Goal: Communication & Community: Answer question/provide support

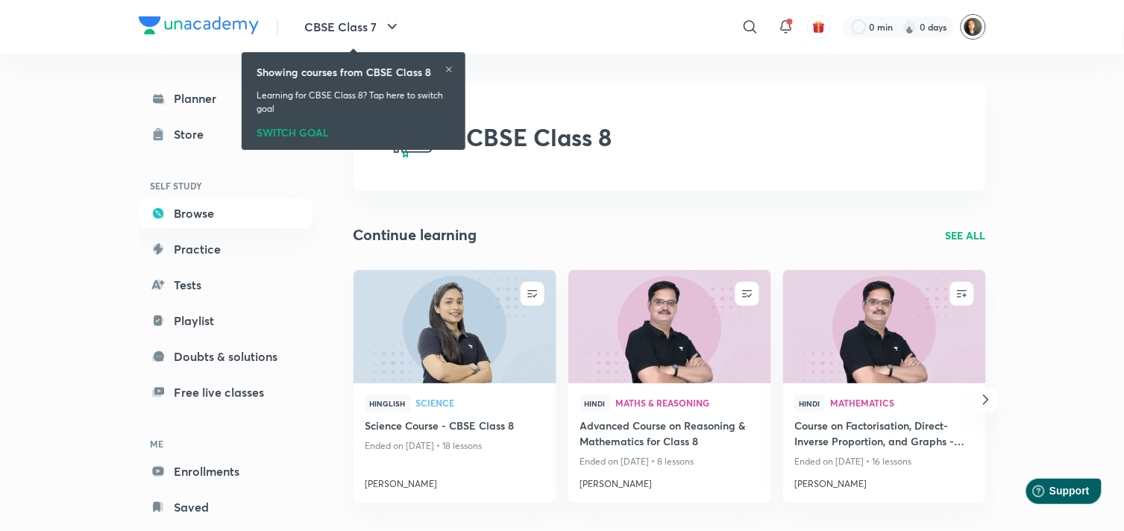
click at [977, 25] on img at bounding box center [972, 26] width 25 height 25
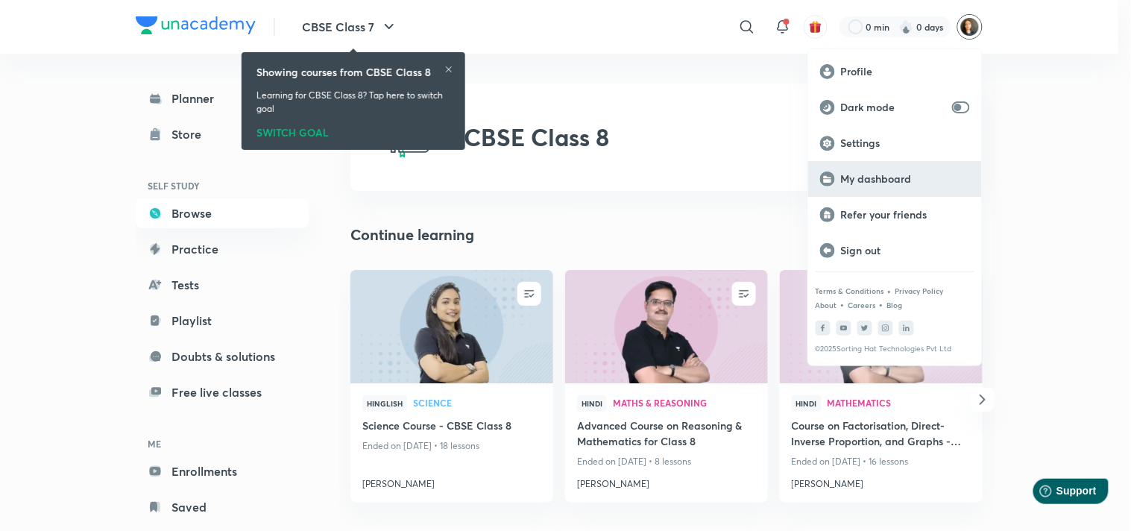
click at [874, 180] on p "My dashboard" at bounding box center [905, 178] width 129 height 13
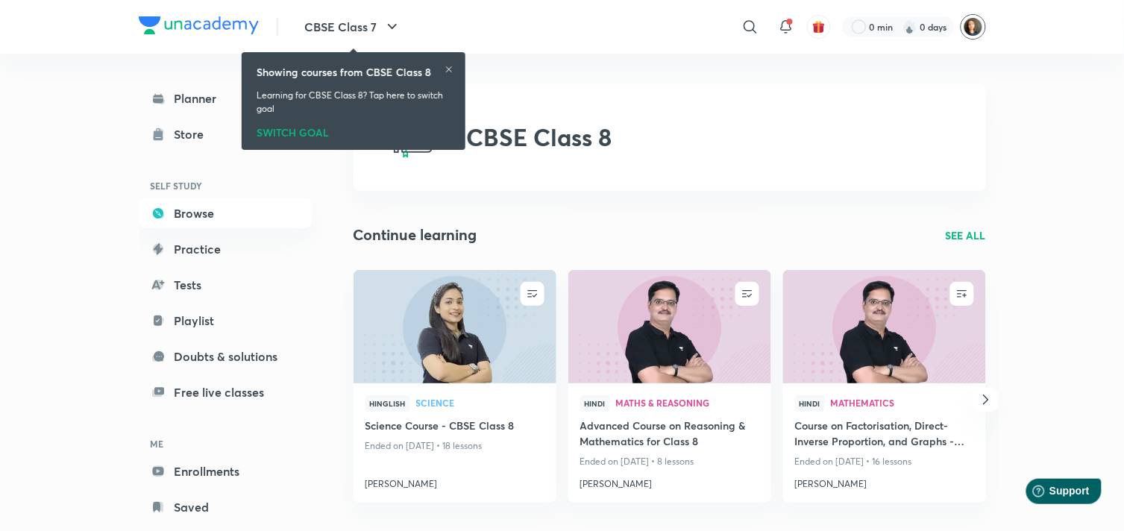
click at [973, 26] on img at bounding box center [972, 26] width 25 height 25
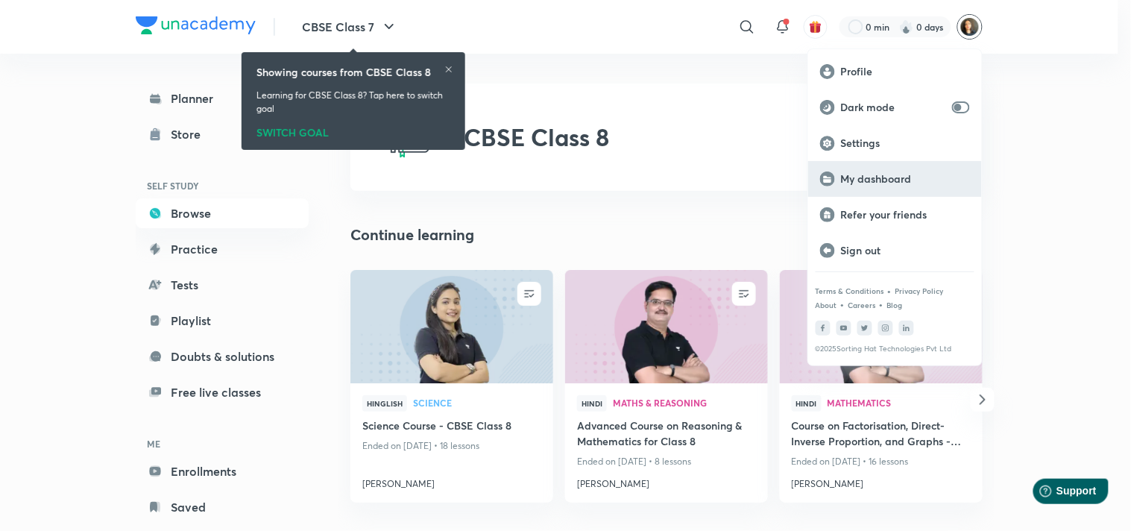
click at [869, 190] on div "My dashboard" at bounding box center [895, 179] width 174 height 36
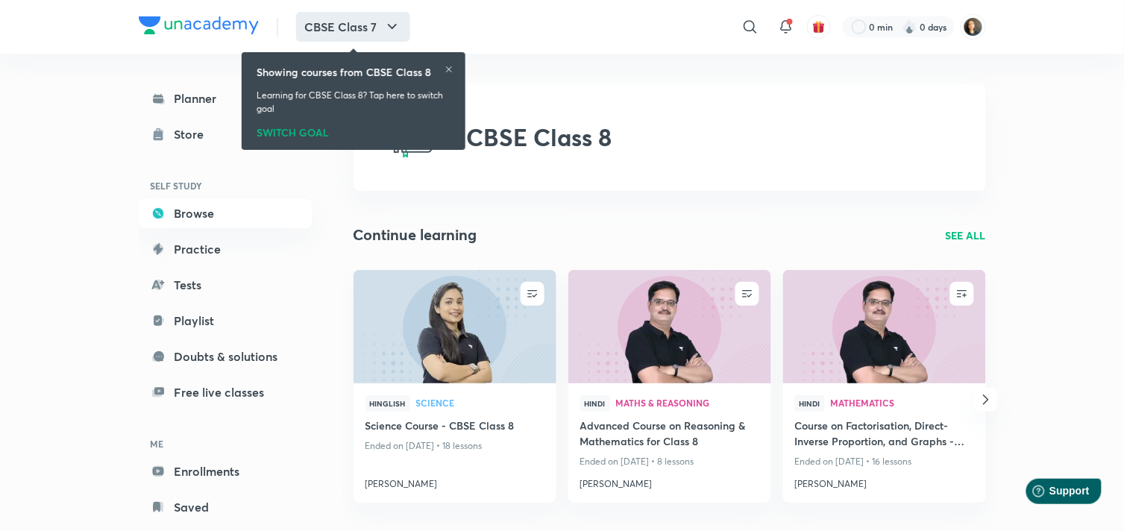
click at [382, 31] on button "CBSE Class 7" at bounding box center [353, 27] width 114 height 30
click at [314, 131] on div "SWITCH GOAL" at bounding box center [353, 130] width 194 height 16
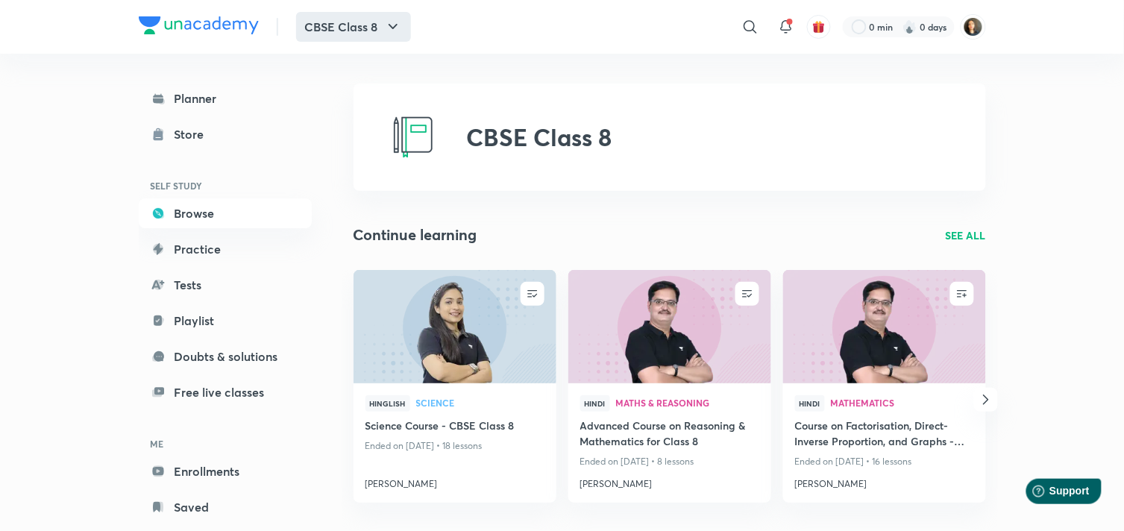
click at [401, 27] on icon "button" at bounding box center [393, 27] width 18 height 18
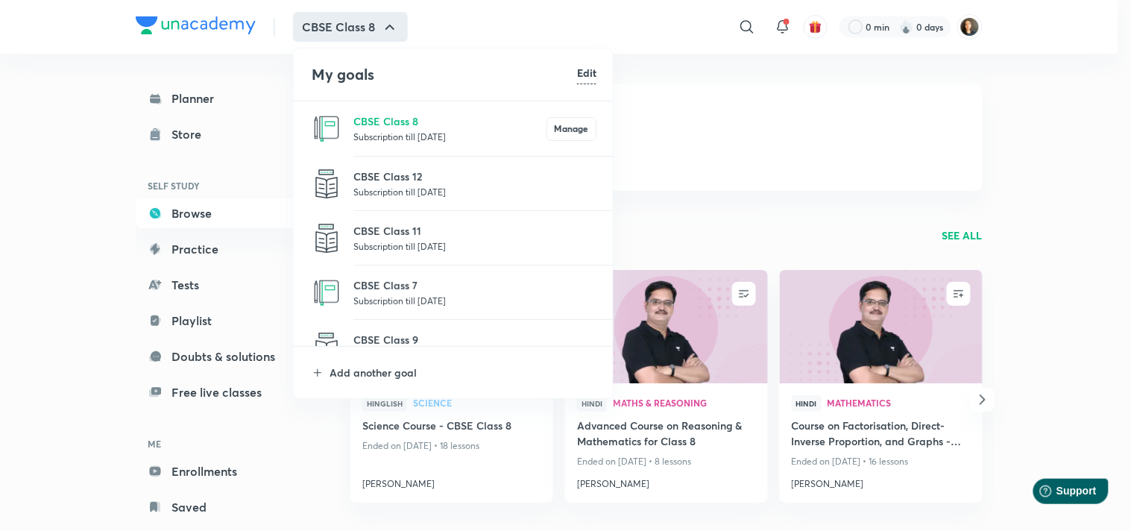
click at [422, 298] on p "Subscription till 25 Oct 2026" at bounding box center [474, 300] width 243 height 15
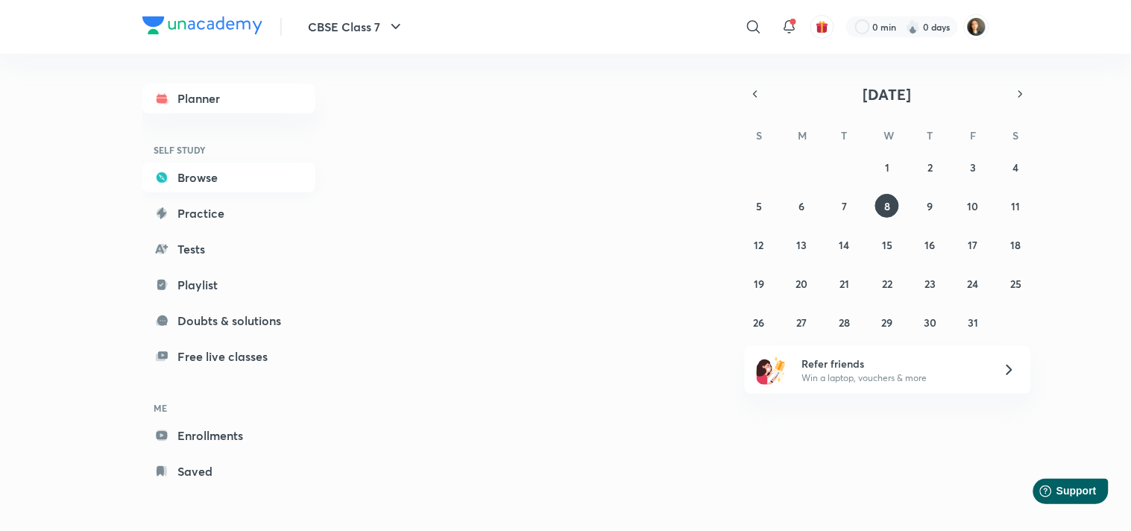
click at [203, 176] on link "Browse" at bounding box center [228, 178] width 173 height 30
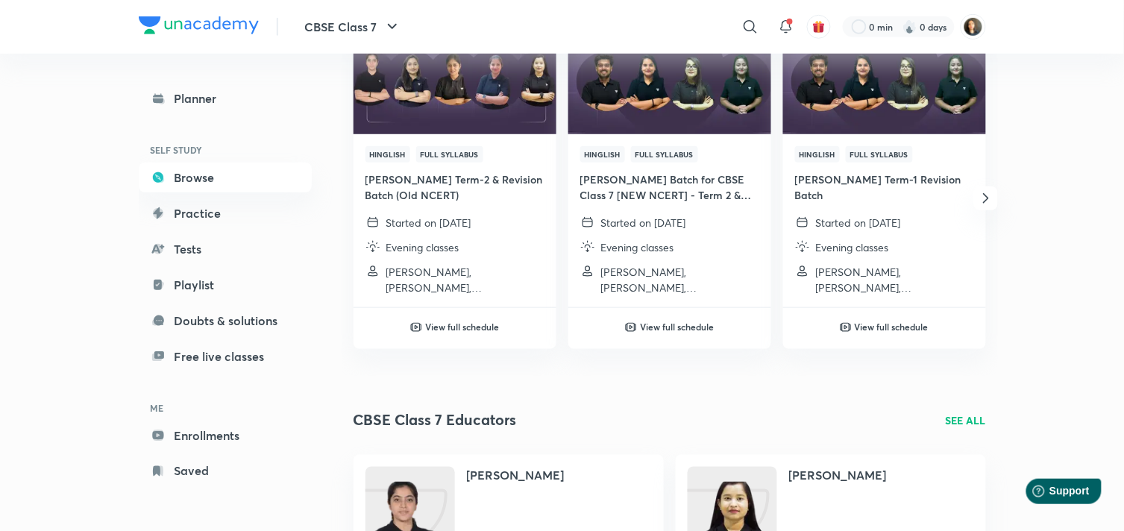
scroll to position [248, 0]
click at [676, 188] on h4 "Pragati Batch for CBSE Class 7 [NEW NCERT] - Term 2 & Revision 2025-26" at bounding box center [669, 187] width 179 height 31
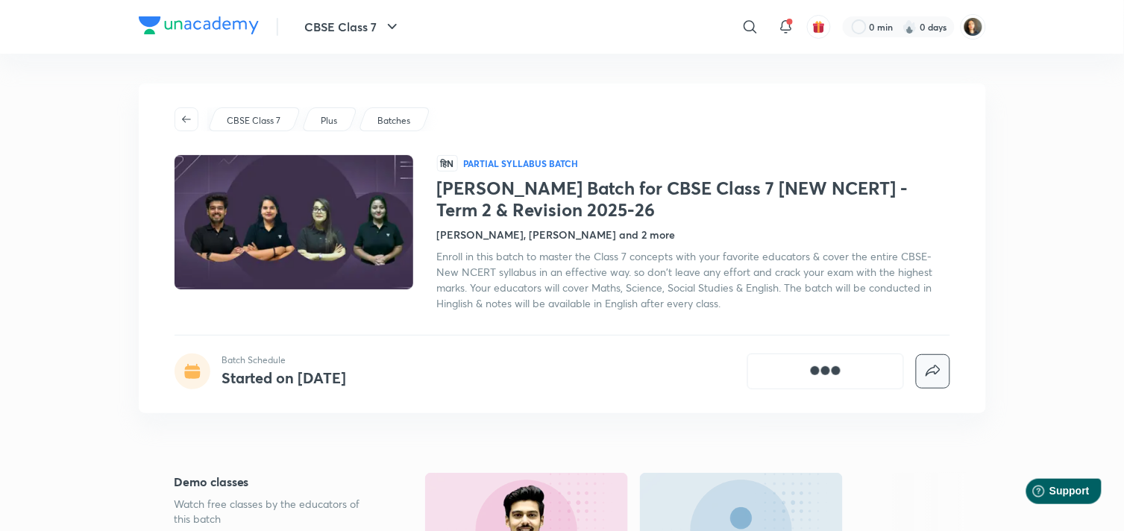
click at [932, 370] on icon "button" at bounding box center [933, 371] width 18 height 18
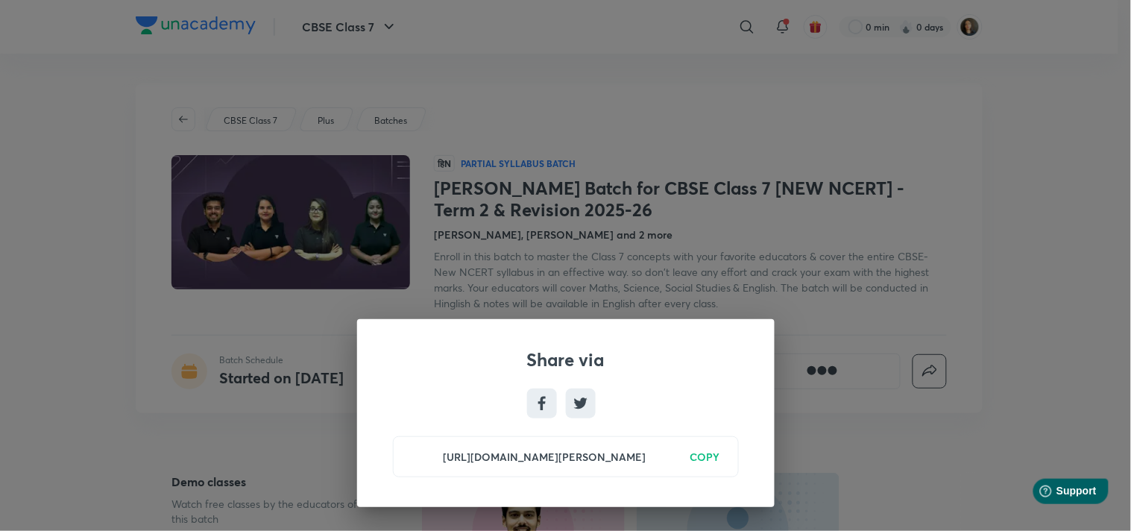
click at [706, 458] on h6 "COPY" at bounding box center [705, 457] width 30 height 16
click at [926, 88] on div "Share via https://unacademy.com/batch/pragati-batch-for-cbse-class-7-new-ncert-…" at bounding box center [565, 265] width 1131 height 531
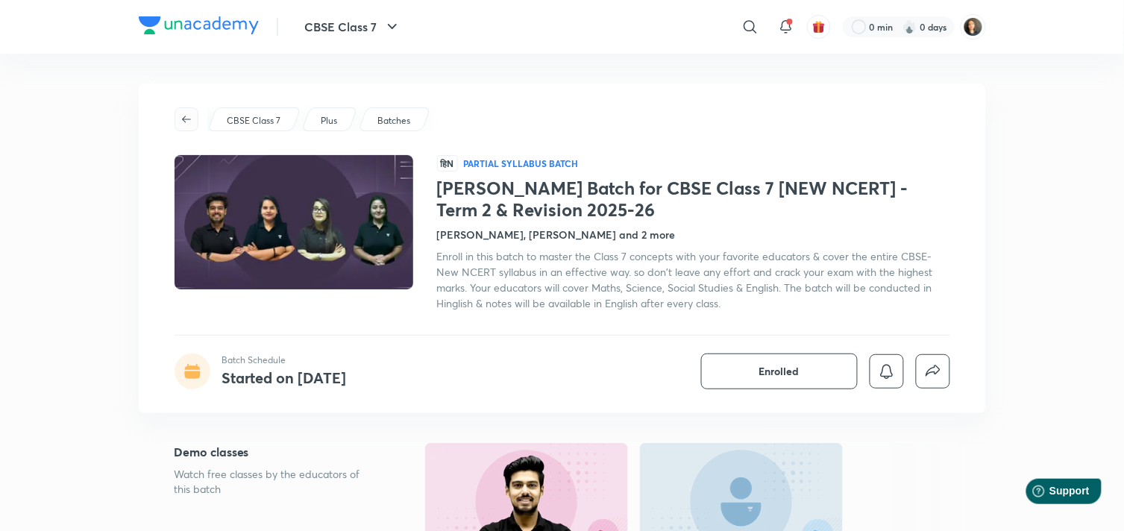
click at [189, 125] on button "button" at bounding box center [186, 119] width 24 height 24
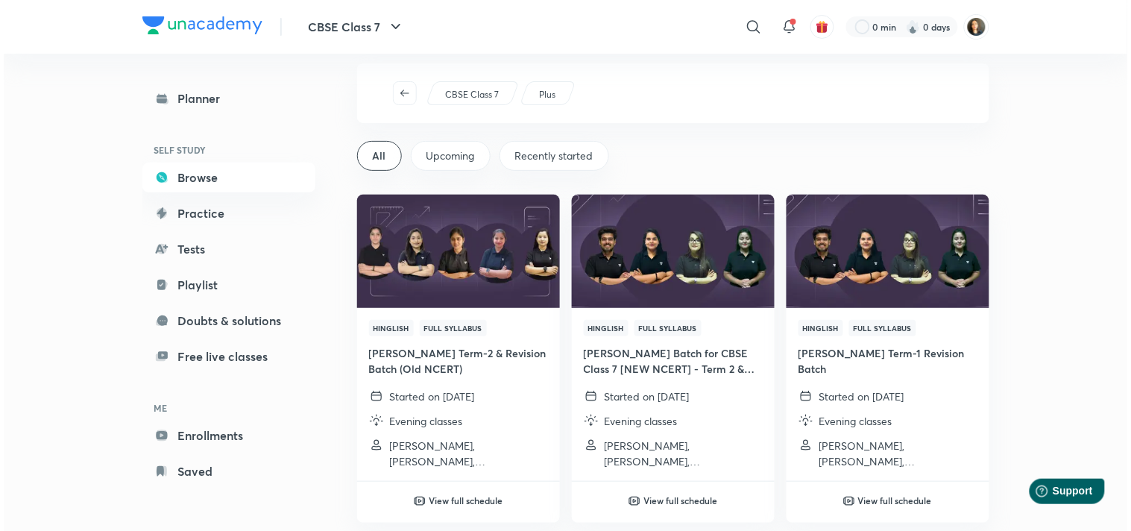
scroll to position [10, 0]
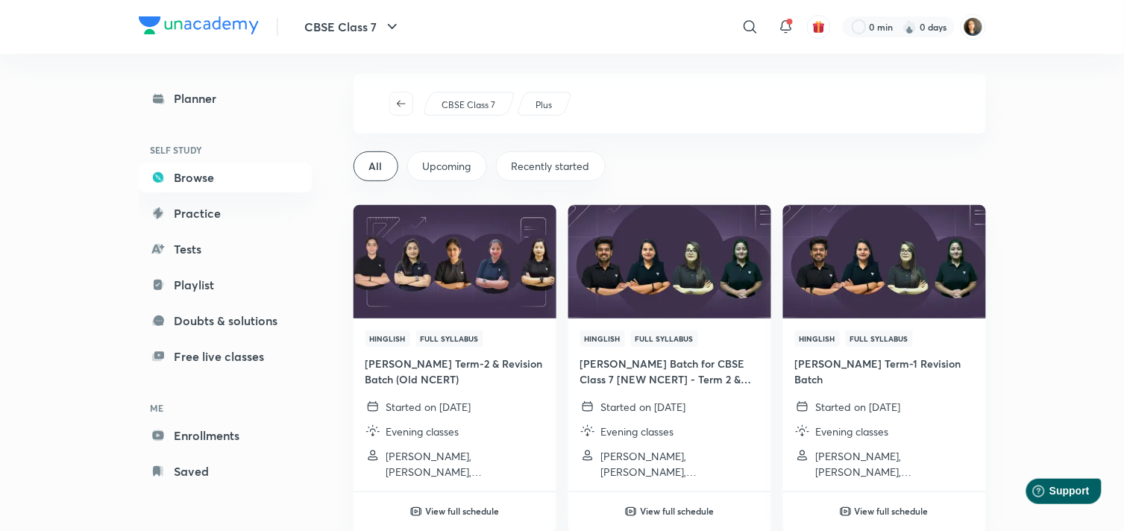
click at [391, 25] on icon "button" at bounding box center [392, 27] width 18 height 18
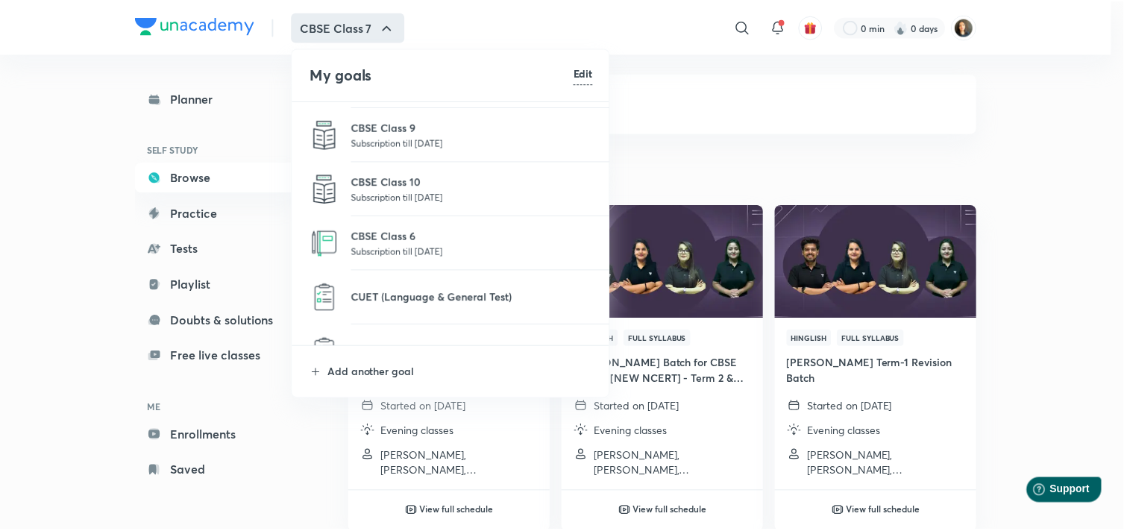
scroll to position [245, 0]
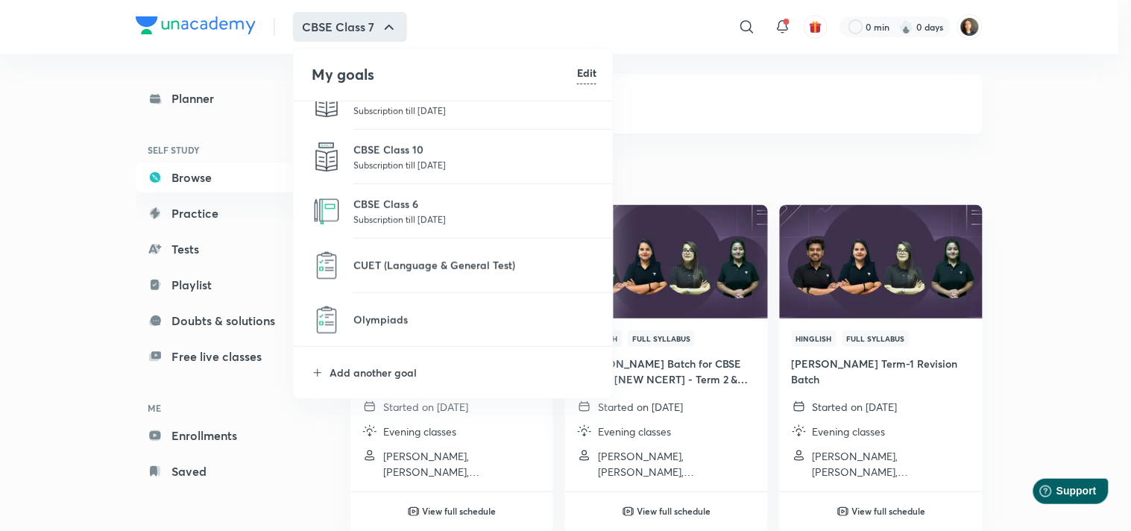
click at [377, 192] on li "CBSE Class 6 Subscription till 5 Jun 2026" at bounding box center [454, 211] width 321 height 54
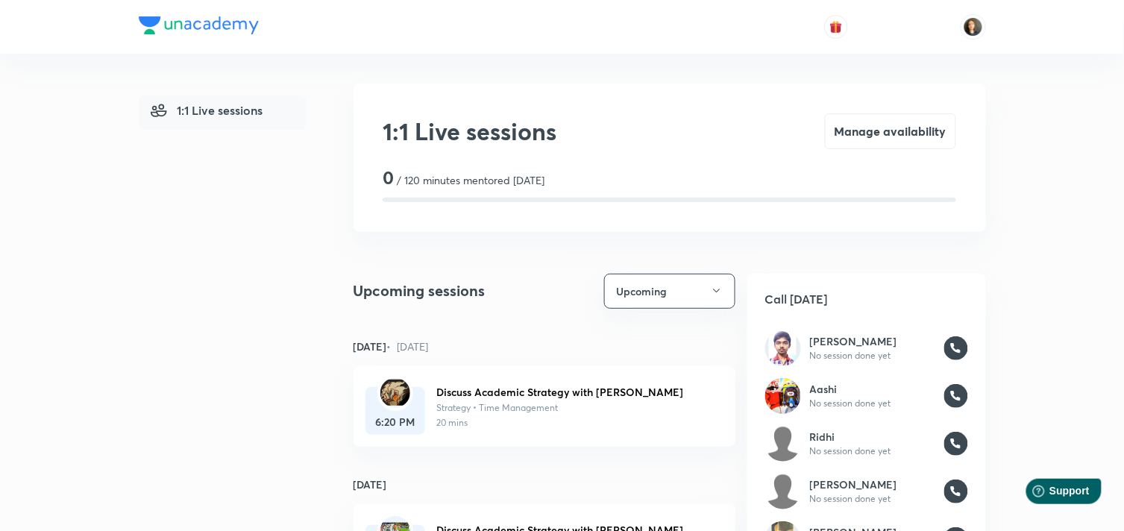
scroll to position [166, 0]
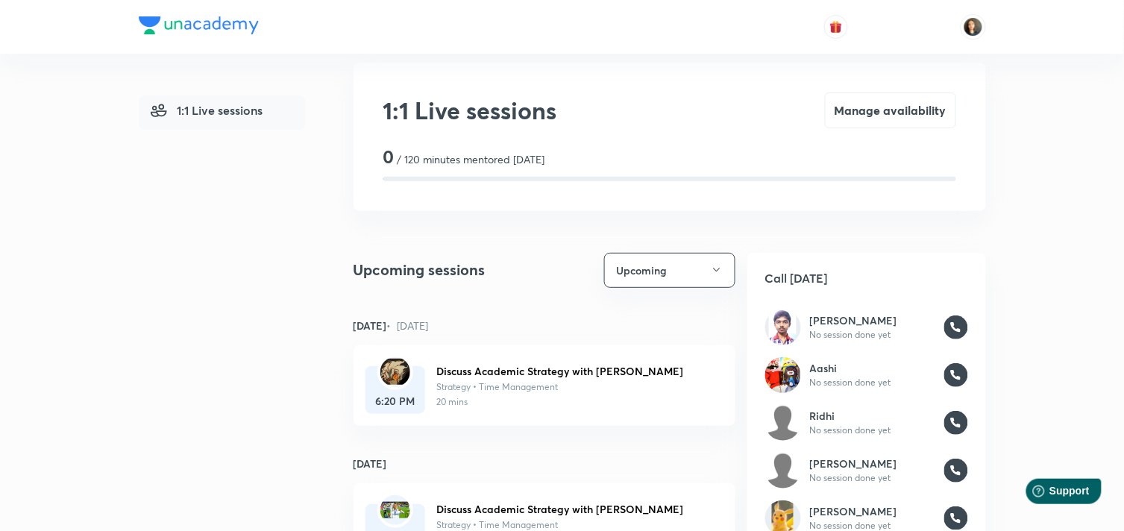
scroll to position [22, 0]
click at [972, 28] on img at bounding box center [972, 26] width 25 height 25
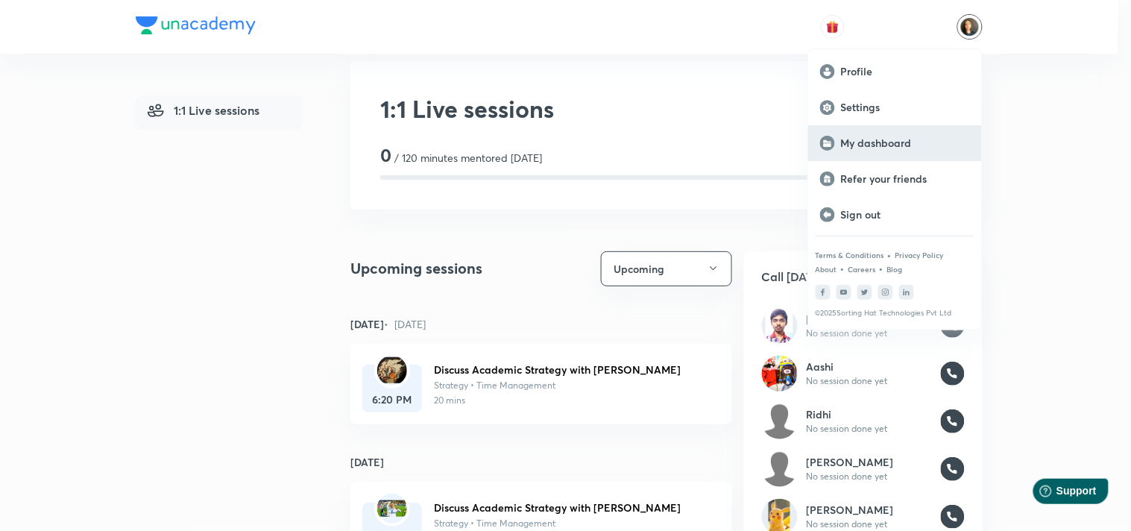
click at [904, 143] on p "My dashboard" at bounding box center [905, 142] width 129 height 13
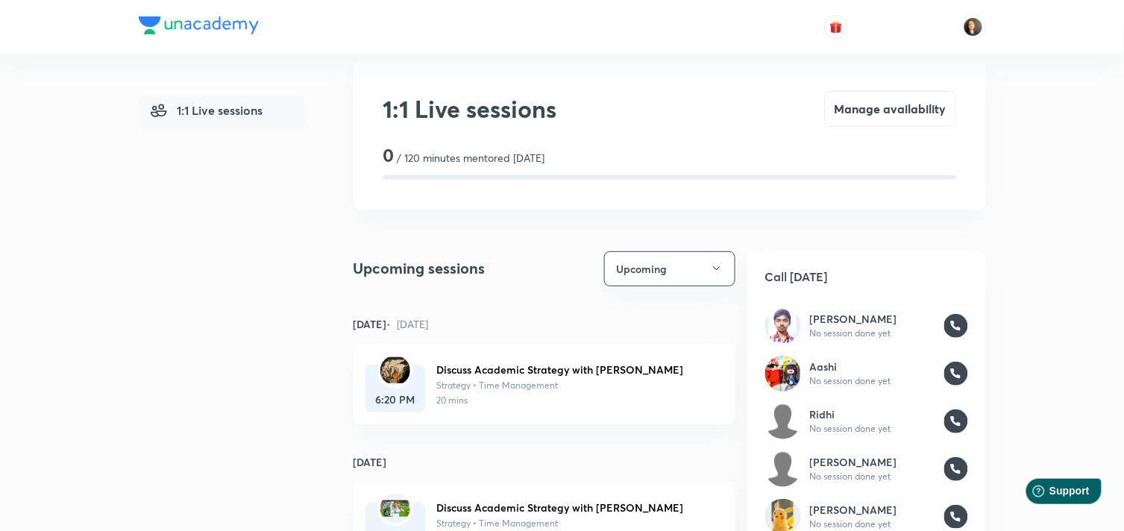
click at [611, 117] on div "1:1 Live sessions Manage availability 0 / 120 minutes mentored today" at bounding box center [669, 135] width 632 height 148
click at [413, 68] on div "1:1 Live sessions Manage availability 0 / 120 minutes mentored today" at bounding box center [669, 135] width 632 height 148
click at [712, 71] on div "1:1 Live sessions Manage availability 0 / 120 minutes mentored today" at bounding box center [669, 135] width 632 height 148
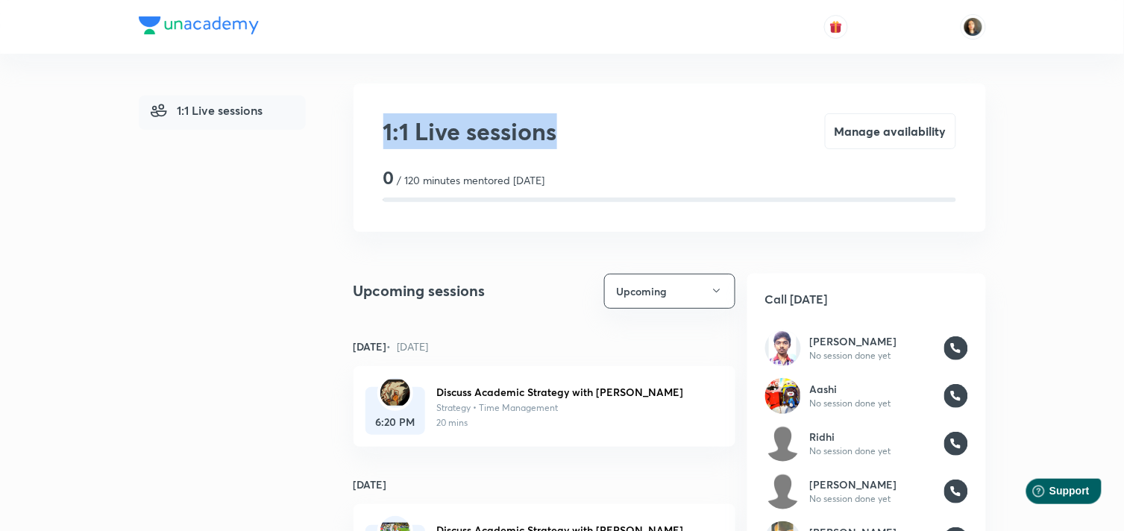
drag, startPoint x: 382, startPoint y: 132, endPoint x: 606, endPoint y: 122, distance: 224.7
click at [606, 122] on div "1:1 Live sessions Manage availability 0 / 120 minutes mentored today" at bounding box center [669, 158] width 632 height 148
click at [640, 143] on div "1:1 Live sessions Manage availability" at bounding box center [669, 131] width 573 height 36
drag, startPoint x: 382, startPoint y: 127, endPoint x: 638, endPoint y: 116, distance: 256.7
click at [638, 116] on div "1:1 Live sessions Manage availability 0 / 120 minutes mentored today" at bounding box center [669, 158] width 632 height 148
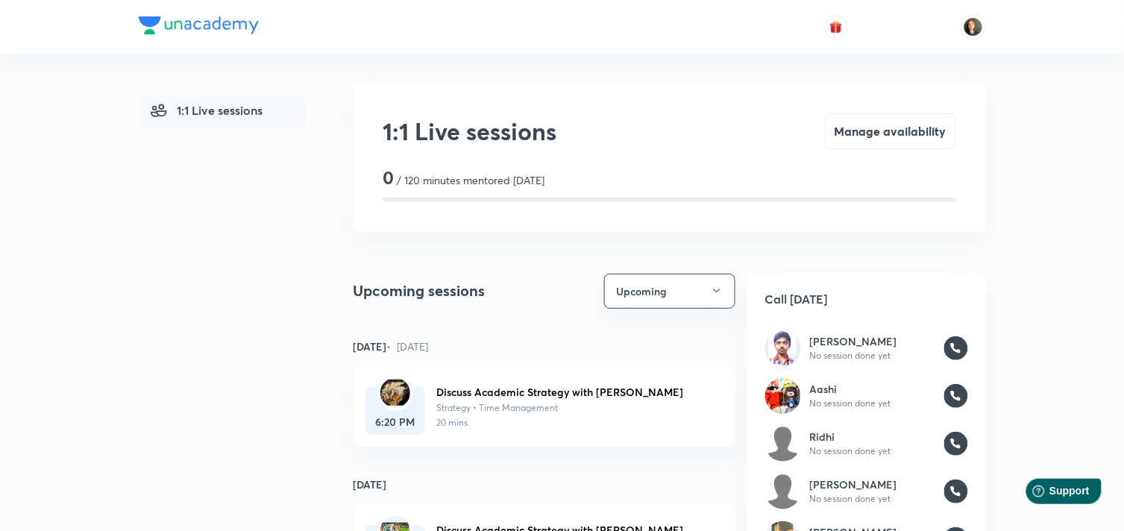
click at [611, 173] on div "0 / 120 minutes mentored today" at bounding box center [669, 178] width 573 height 22
drag, startPoint x: 379, startPoint y: 131, endPoint x: 637, endPoint y: 128, distance: 258.7
click at [637, 128] on div "1:1 Live sessions Manage availability 0 / 120 minutes mentored today" at bounding box center [669, 158] width 632 height 148
click at [673, 142] on div "1:1 Live sessions Manage availability" at bounding box center [669, 131] width 573 height 36
drag, startPoint x: 380, startPoint y: 127, endPoint x: 619, endPoint y: 131, distance: 238.6
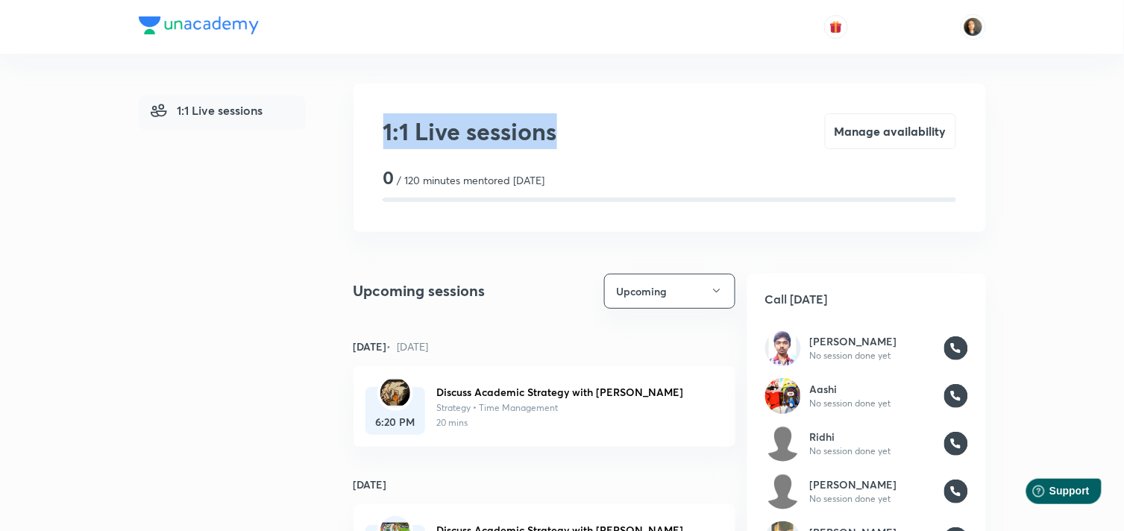
click at [619, 131] on div "1:1 Live sessions Manage availability 0 / 120 minutes mentored today" at bounding box center [669, 158] width 632 height 148
click at [631, 137] on div "1:1 Live sessions Manage availability" at bounding box center [669, 131] width 573 height 36
drag, startPoint x: 375, startPoint y: 139, endPoint x: 617, endPoint y: 119, distance: 242.4
click at [617, 119] on div "1:1 Live sessions Manage availability 0 / 120 minutes mentored today" at bounding box center [669, 158] width 632 height 148
click at [625, 167] on div "0 / 120 minutes mentored today" at bounding box center [669, 178] width 573 height 22
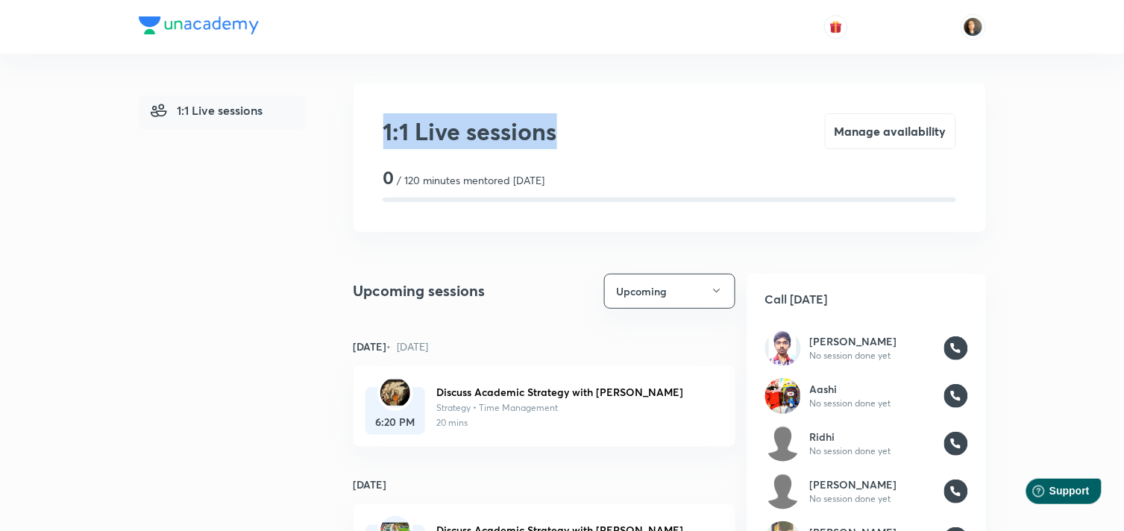
drag, startPoint x: 374, startPoint y: 139, endPoint x: 612, endPoint y: 123, distance: 239.2
click at [612, 123] on div "1:1 Live sessions Manage availability 0 / 120 minutes mentored today" at bounding box center [669, 158] width 632 height 148
click at [612, 135] on div "1:1 Live sessions Manage availability" at bounding box center [669, 131] width 573 height 36
drag, startPoint x: 405, startPoint y: 129, endPoint x: 673, endPoint y: 129, distance: 268.4
click at [673, 129] on div "1:1 Live sessions Manage availability 0 / 120 minutes mentored today" at bounding box center [669, 158] width 632 height 148
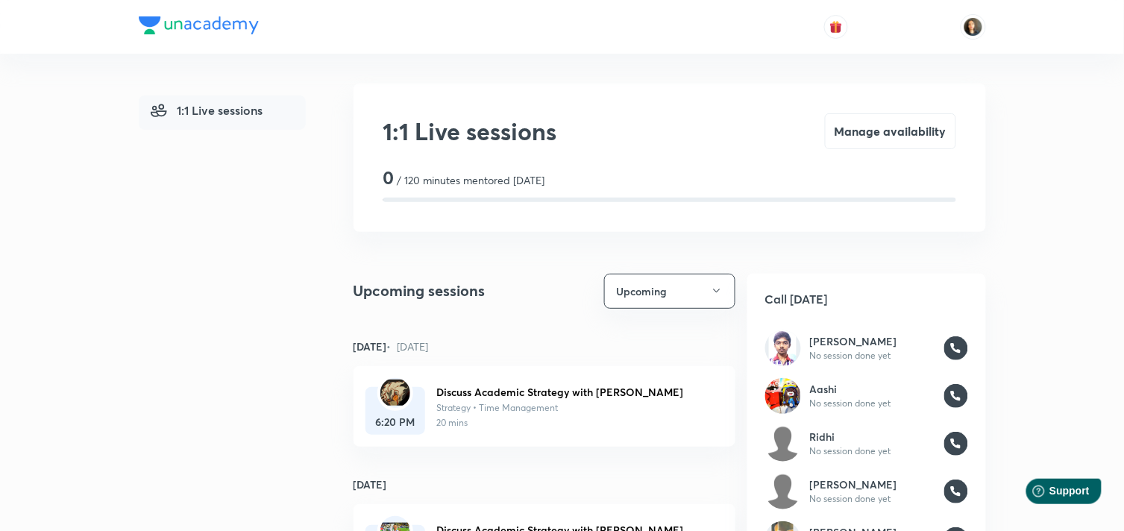
click at [616, 157] on div "1:1 Live sessions Manage availability 0 / 120 minutes mentored today" at bounding box center [669, 158] width 632 height 148
drag, startPoint x: 373, startPoint y: 128, endPoint x: 657, endPoint y: 107, distance: 284.9
click at [657, 107] on div "1:1 Live sessions Manage availability 0 / 120 minutes mentored today" at bounding box center [669, 158] width 632 height 148
click at [609, 122] on div "1:1 Live sessions Manage availability" at bounding box center [669, 131] width 573 height 36
drag, startPoint x: 373, startPoint y: 116, endPoint x: 614, endPoint y: 115, distance: 241.6
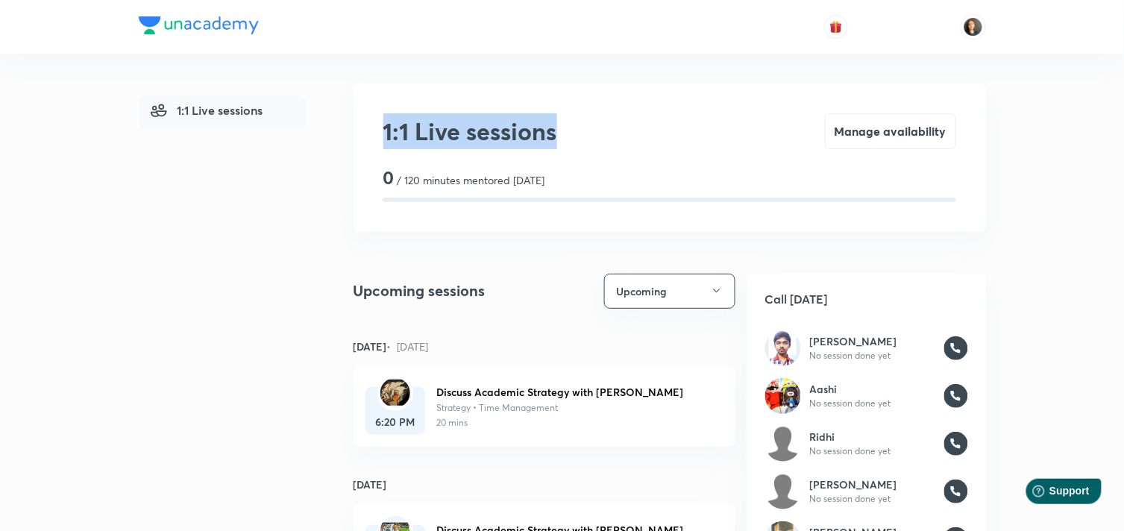
click at [614, 115] on div "1:1 Live sessions Manage availability 0 / 120 minutes mentored today" at bounding box center [669, 158] width 632 height 148
click at [617, 145] on div "1:1 Live sessions Manage availability" at bounding box center [669, 131] width 573 height 36
click at [717, 291] on icon "button" at bounding box center [716, 291] width 7 height 4
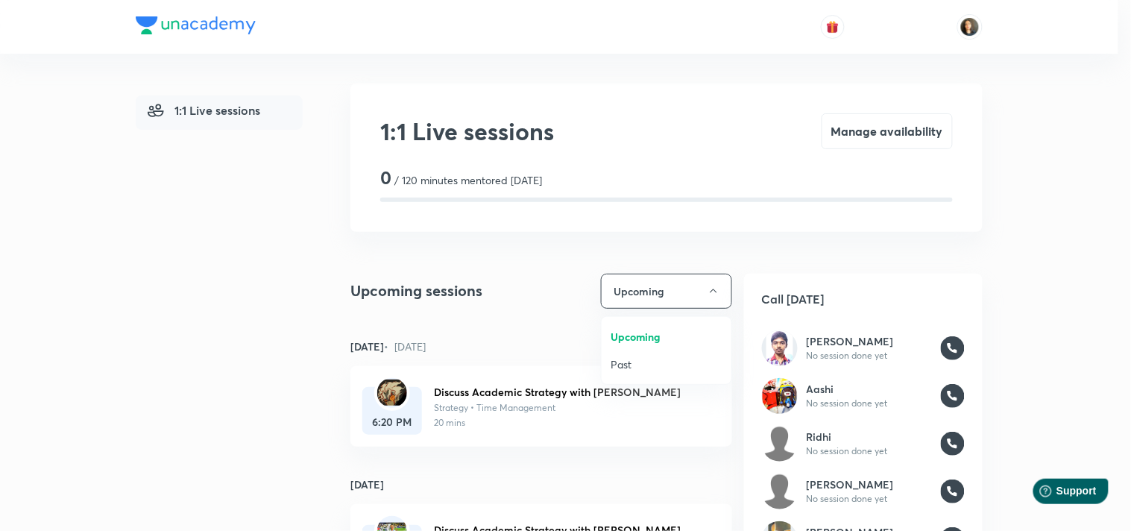
click at [656, 333] on span "Upcoming" at bounding box center [667, 337] width 112 height 16
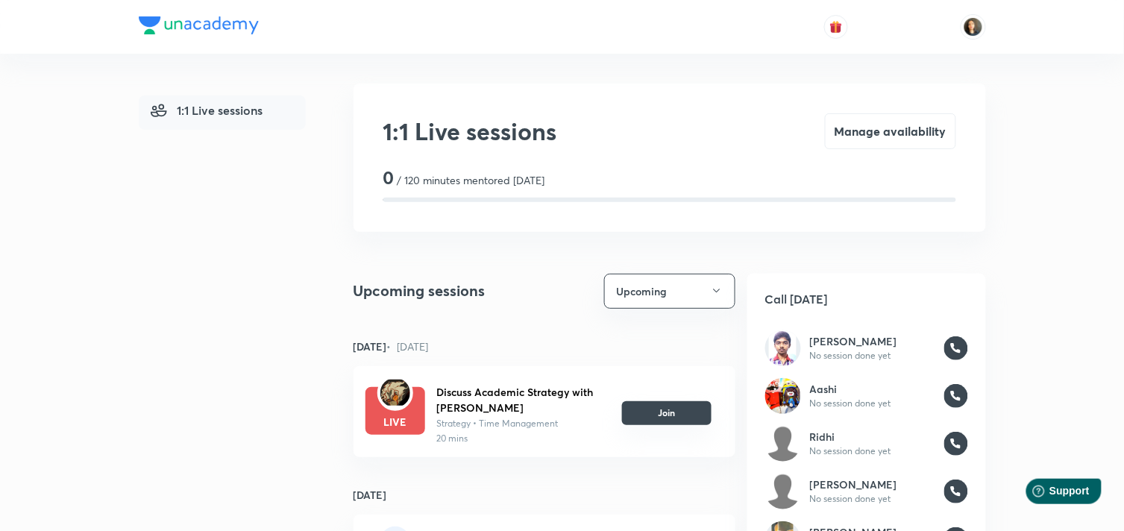
click at [680, 403] on button "Join" at bounding box center [666, 413] width 89 height 24
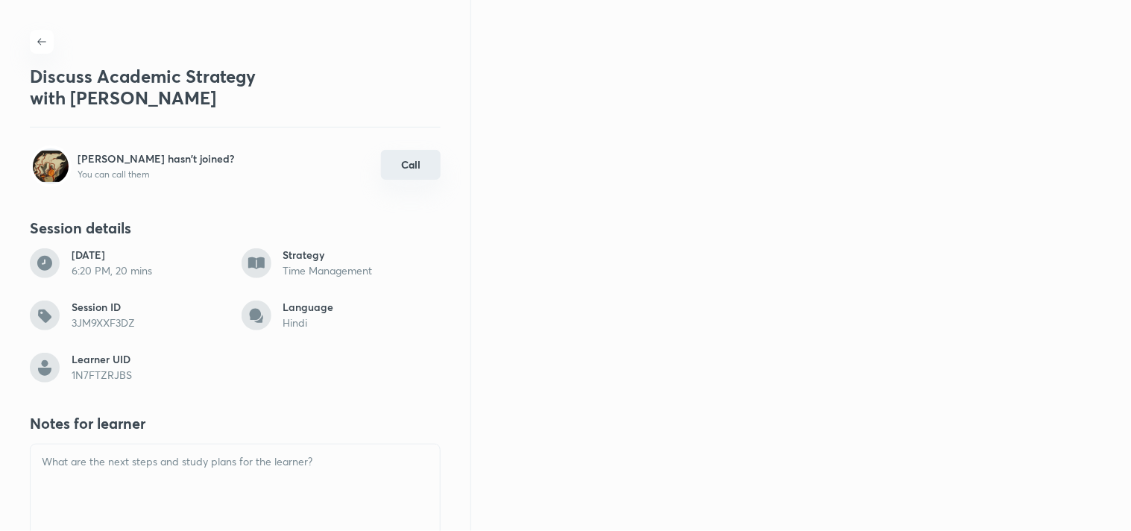
click at [391, 165] on button "Call" at bounding box center [411, 165] width 60 height 30
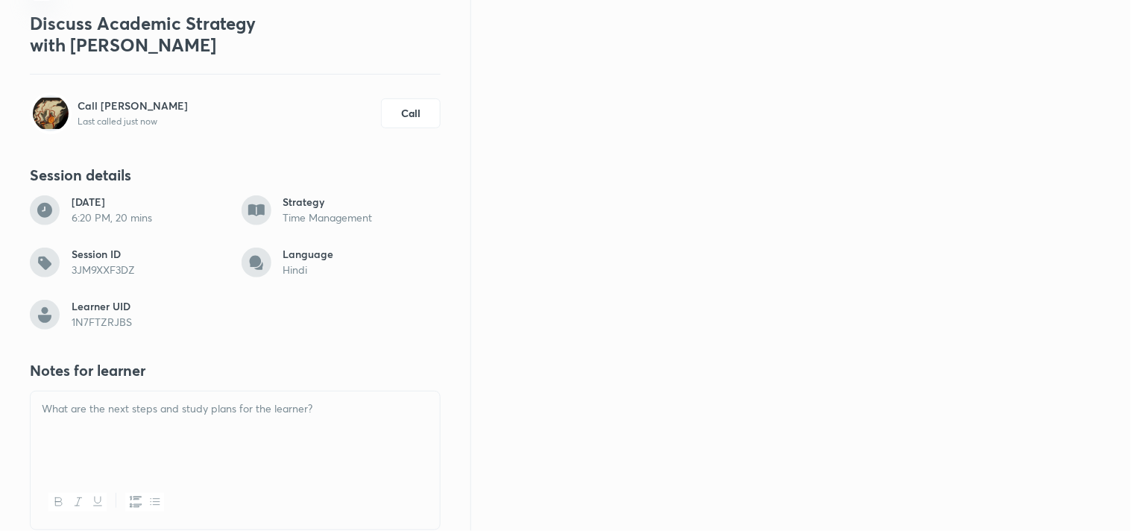
scroll to position [331, 0]
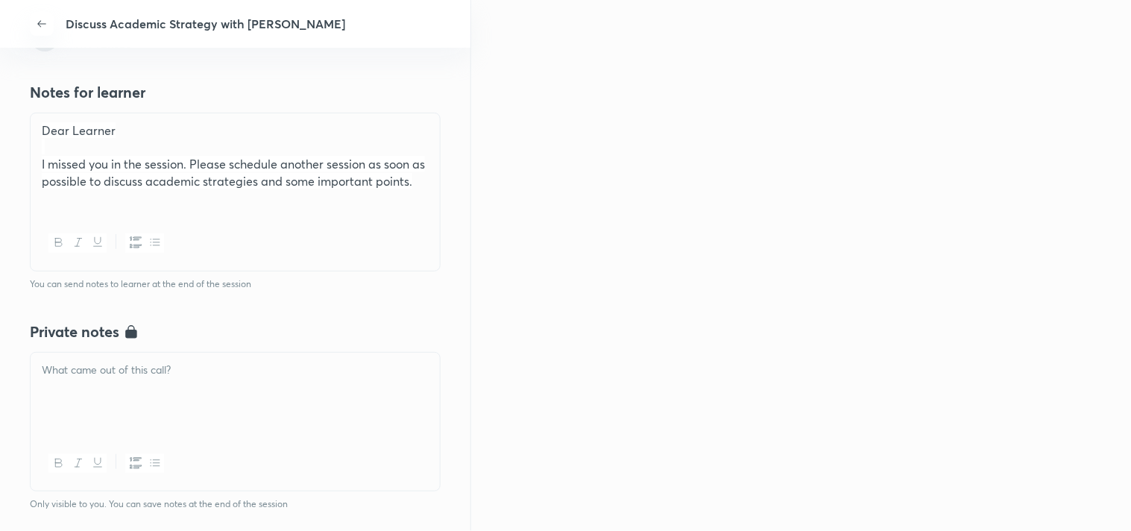
click at [116, 415] on div at bounding box center [235, 395] width 409 height 84
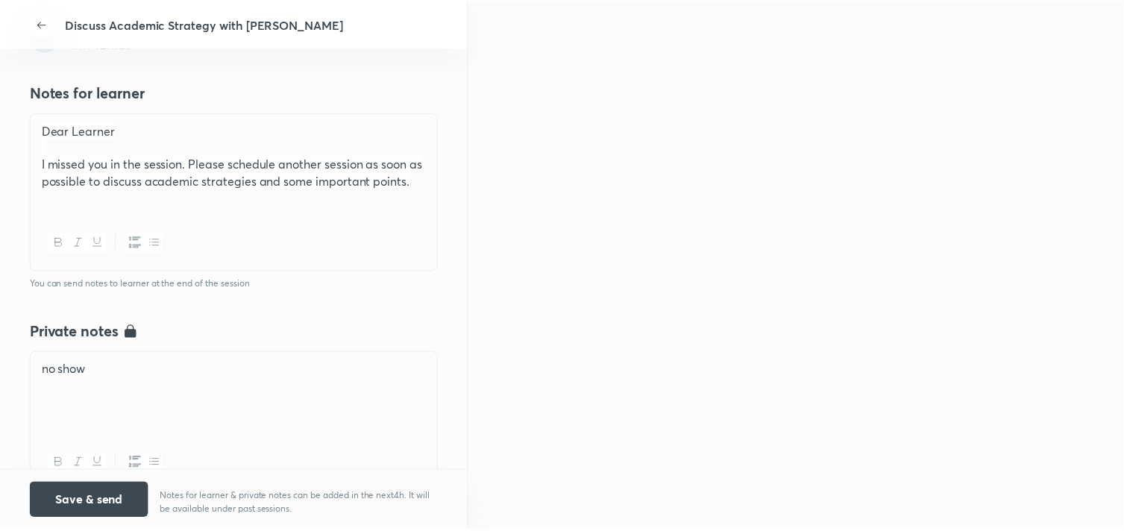
scroll to position [261, 0]
click at [121, 495] on button "Save & send" at bounding box center [89, 500] width 119 height 36
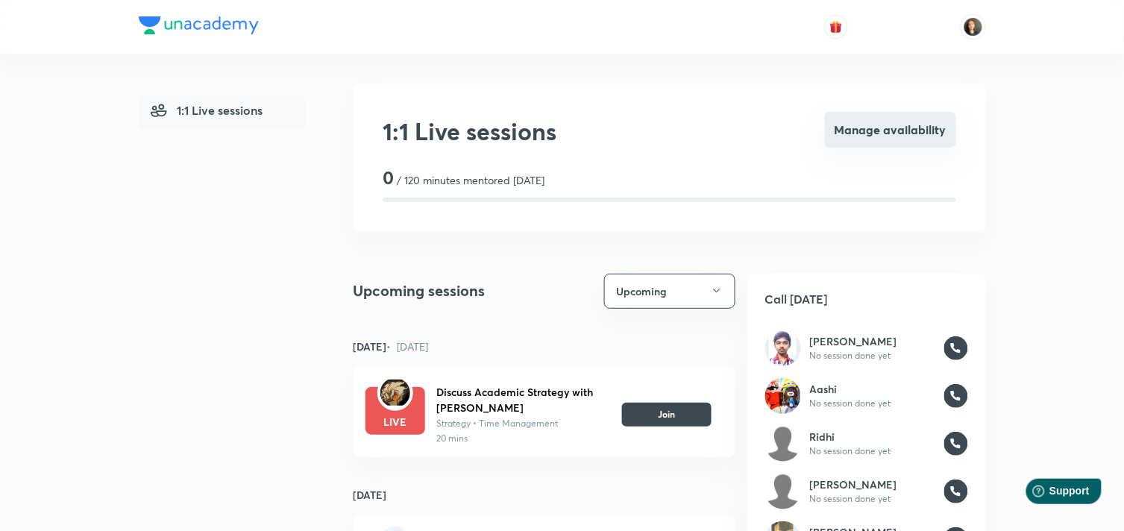
click at [902, 128] on button "Manage availability" at bounding box center [890, 130] width 131 height 36
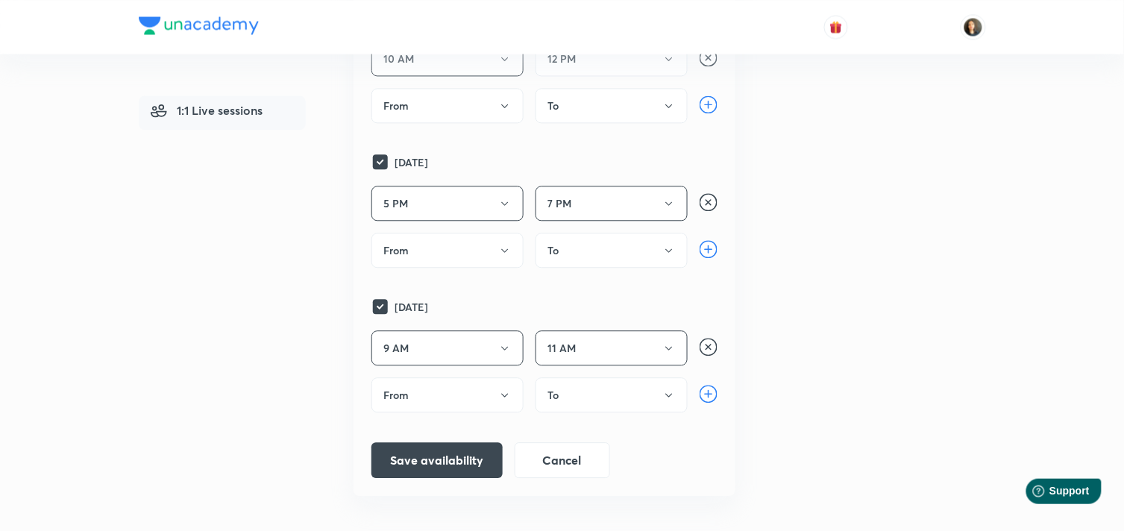
scroll to position [828, 0]
